Goal: Task Accomplishment & Management: Use online tool/utility

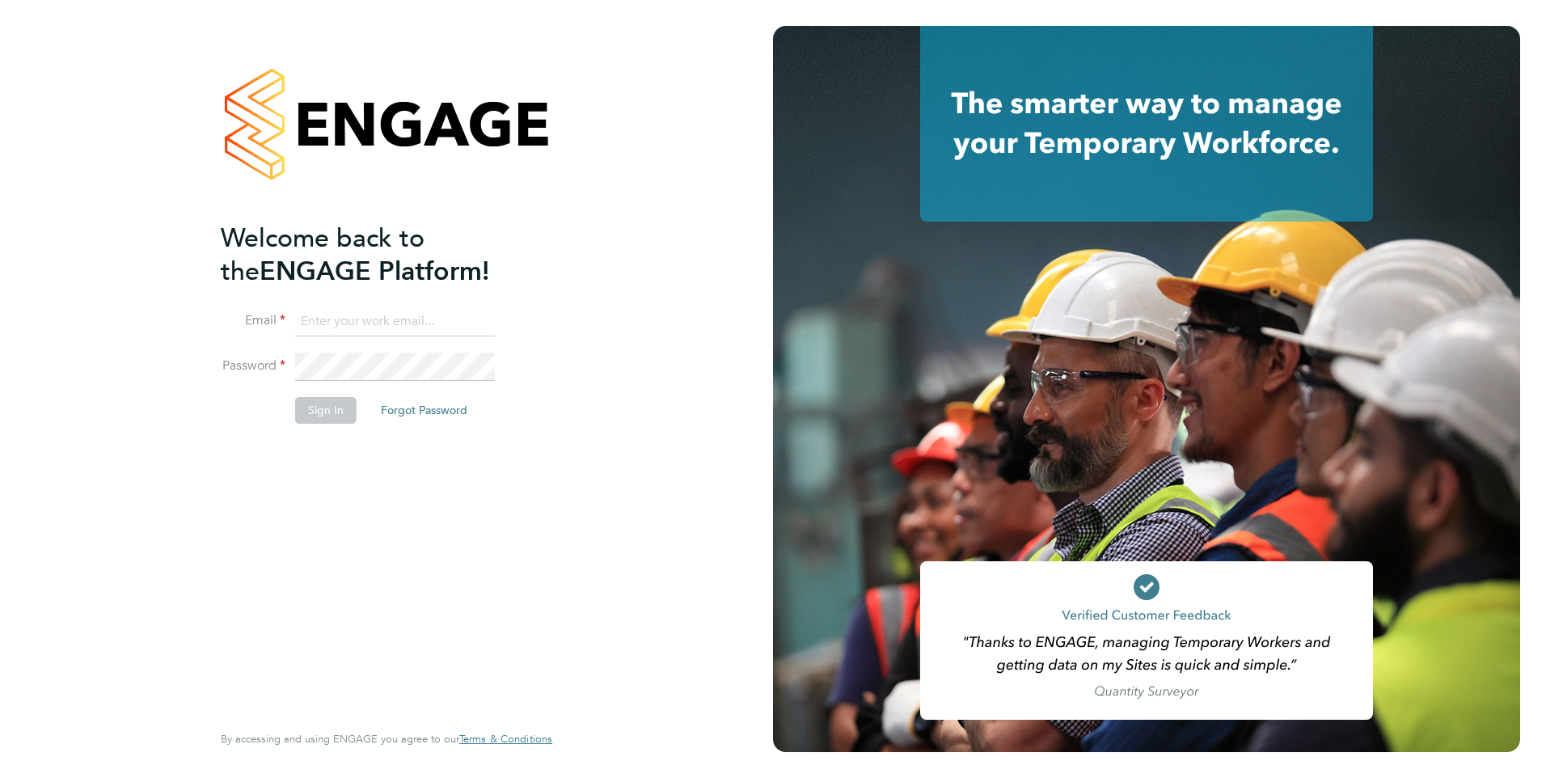
type input "[EMAIL_ADDRESS][DOMAIN_NAME]"
click at [279, 500] on div "Welcome back to the ENGAGE Platform! Email [EMAIL_ADDRESS][DOMAIN_NAME] Passwor…" at bounding box center [378, 470] width 315 height 496
click at [327, 407] on button "Sign In" at bounding box center [325, 410] width 61 height 26
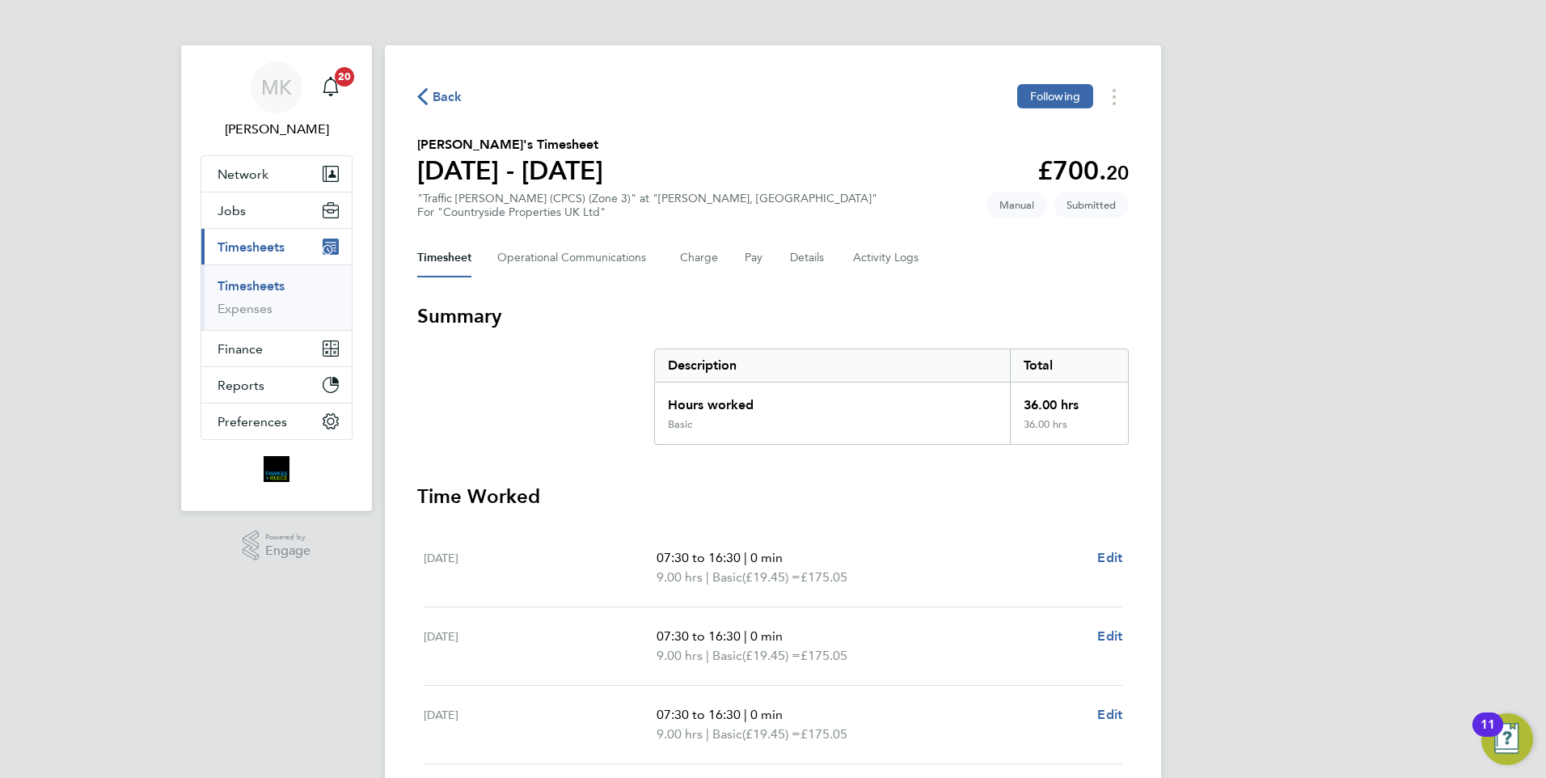
click at [442, 96] on span "Back" at bounding box center [448, 96] width 30 height 19
